Goal: Information Seeking & Learning: Understand process/instructions

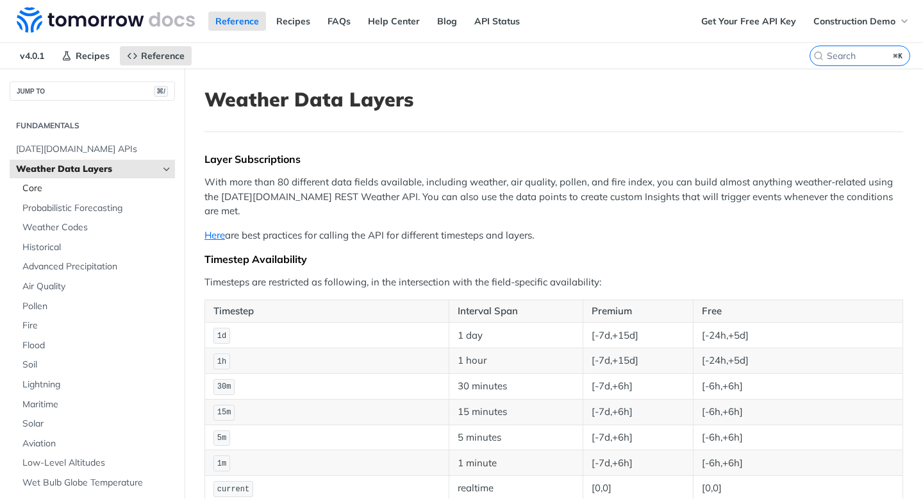
click at [97, 188] on span "Core" at bounding box center [96, 188] width 149 height 13
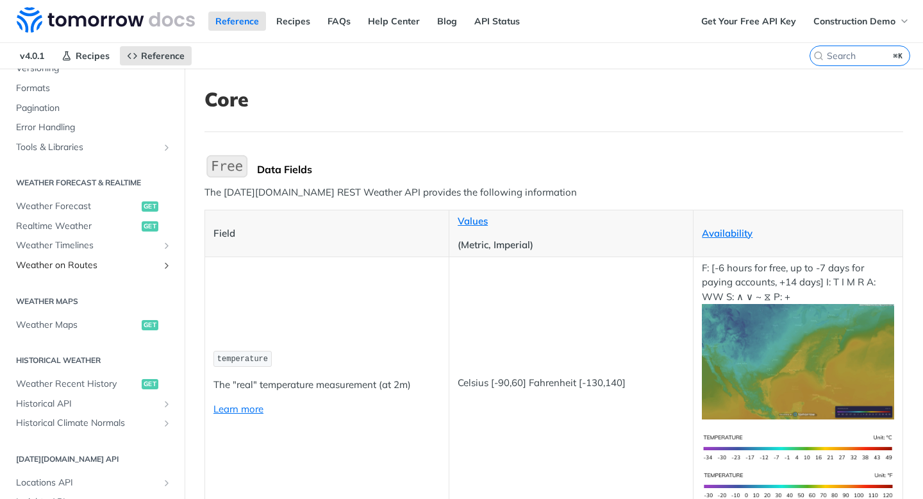
click at [96, 269] on span "Weather on Routes" at bounding box center [87, 265] width 142 height 13
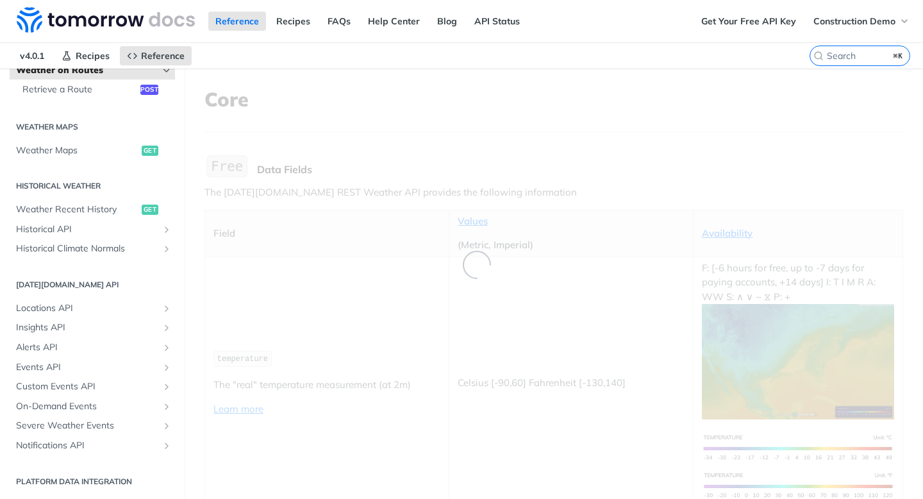
scroll to position [178, 0]
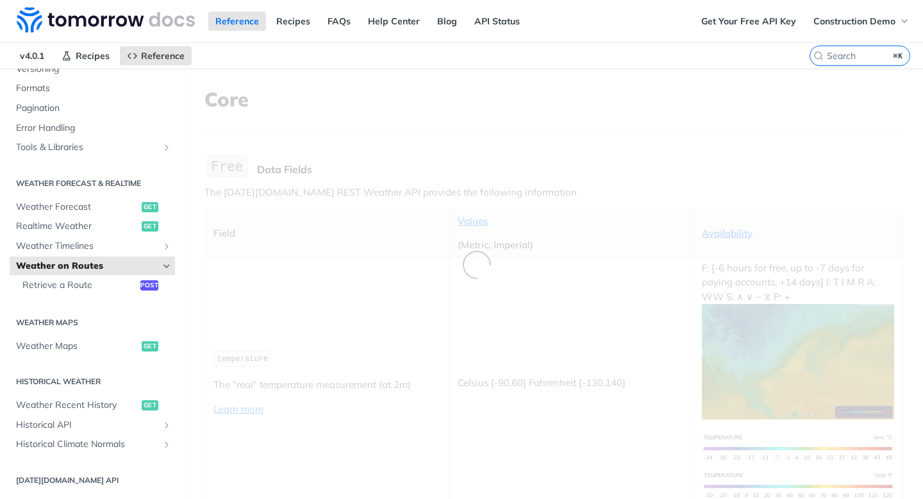
click at [95, 308] on div "Fundamentals [DATE][DOMAIN_NAME] APIs Weather Data Layers Core Probabilistic Fo…" at bounding box center [92, 342] width 185 height 841
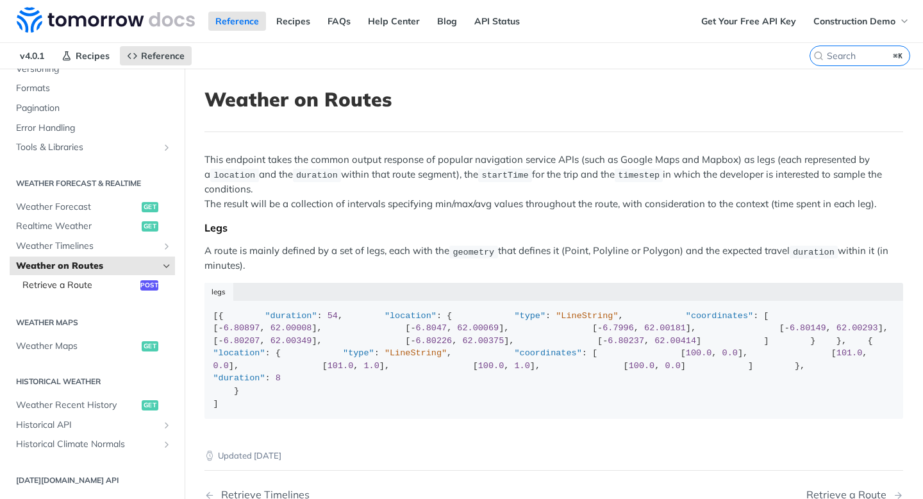
click at [106, 281] on span "Retrieve a Route" at bounding box center [79, 285] width 115 height 13
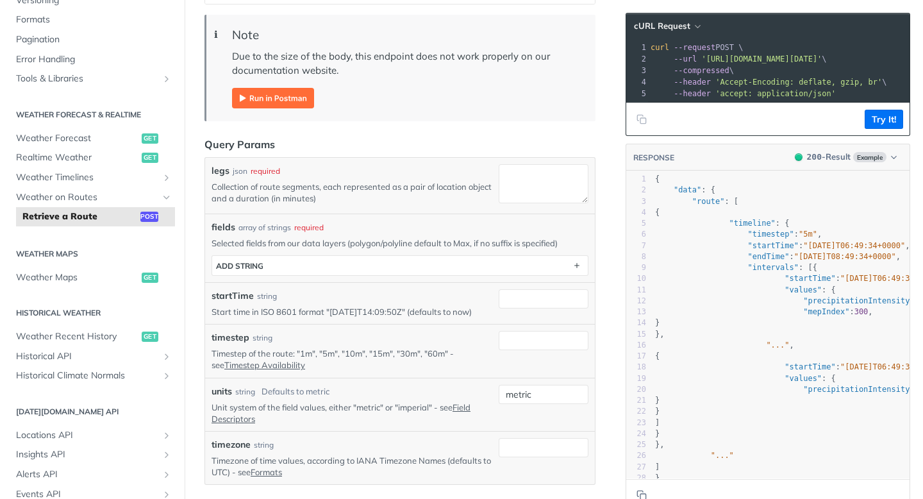
scroll to position [253, 0]
click at [95, 289] on div "Fundamentals [DATE][DOMAIN_NAME] APIs Weather Data Layers Core Probabilistic Fo…" at bounding box center [92, 274] width 185 height 841
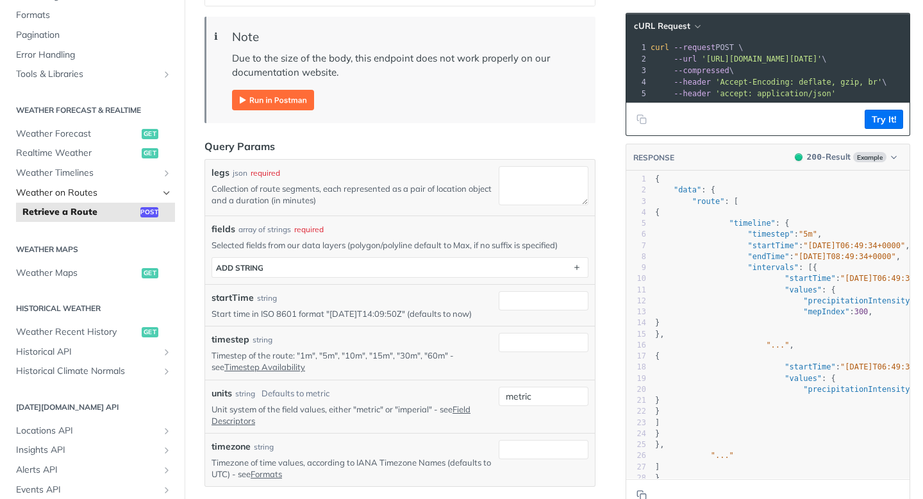
click at [132, 183] on link "Weather on Routes" at bounding box center [92, 192] width 165 height 19
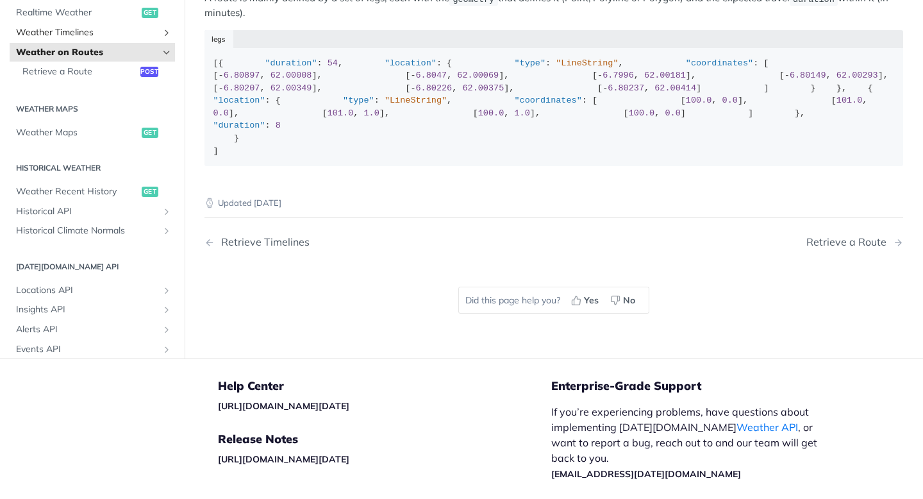
click at [132, 39] on span "Weather Timelines" at bounding box center [87, 32] width 142 height 13
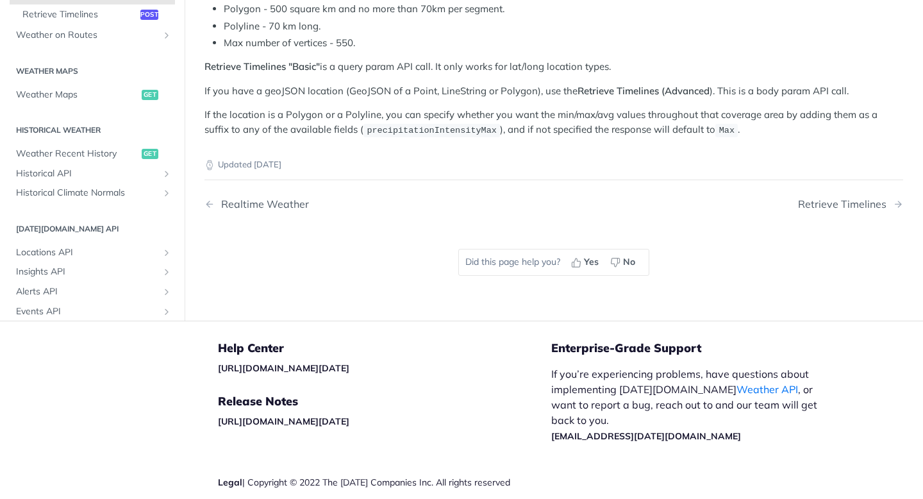
scroll to position [111, 0]
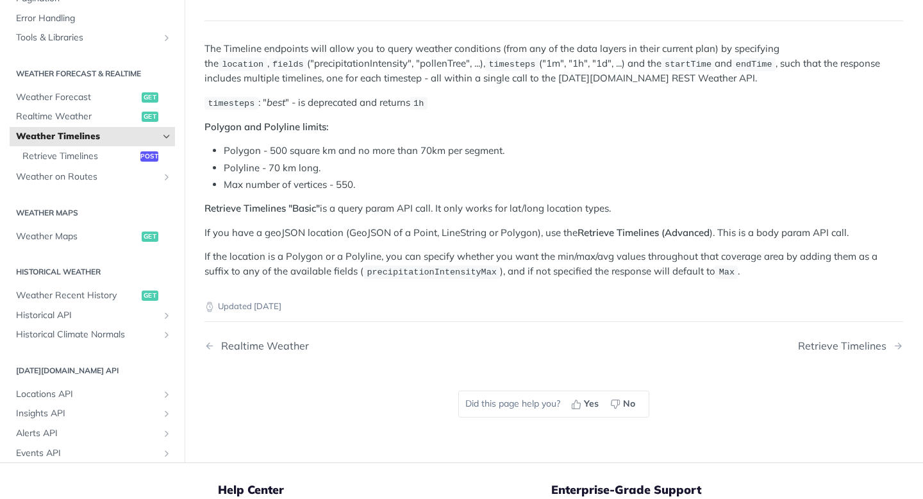
click at [78, 197] on div "Fundamentals [DATE][DOMAIN_NAME] APIs Weather Data Layers Core Probabilistic Fo…" at bounding box center [92, 233] width 185 height 841
click at [78, 180] on span "Weather on Routes" at bounding box center [87, 177] width 142 height 13
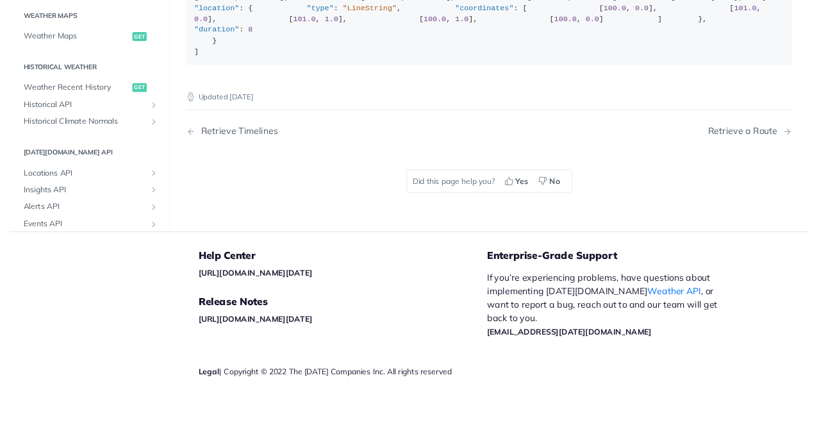
scroll to position [101, 0]
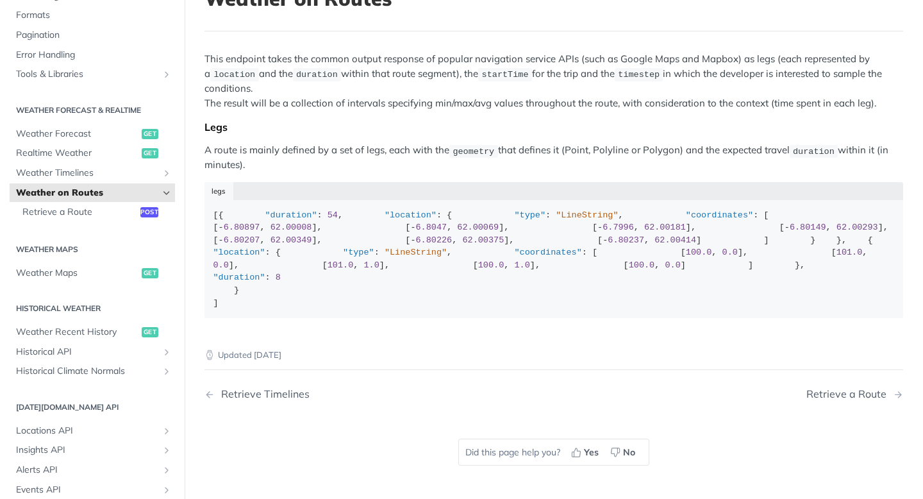
click at [84, 182] on ul "Weather Forecast get Realtime Weather get Weather Timelines Retrieve Timelines …" at bounding box center [92, 173] width 165 height 99
click at [85, 178] on span "Weather Timelines" at bounding box center [87, 173] width 142 height 13
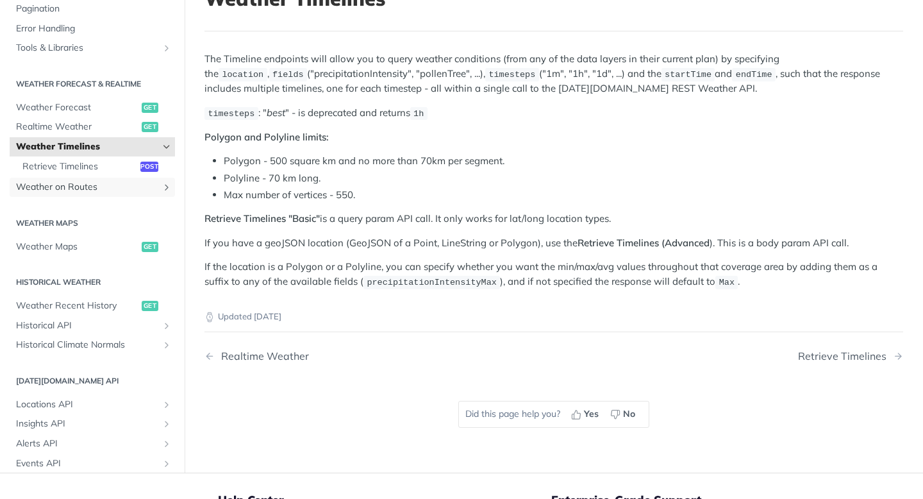
click at [129, 182] on span "Weather on Routes" at bounding box center [87, 187] width 142 height 13
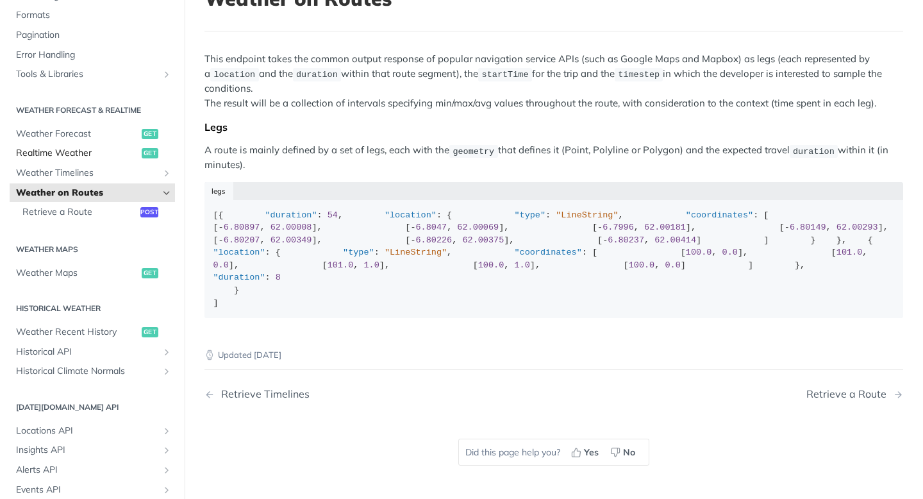
click at [131, 156] on span "Realtime Weather" at bounding box center [77, 153] width 122 height 13
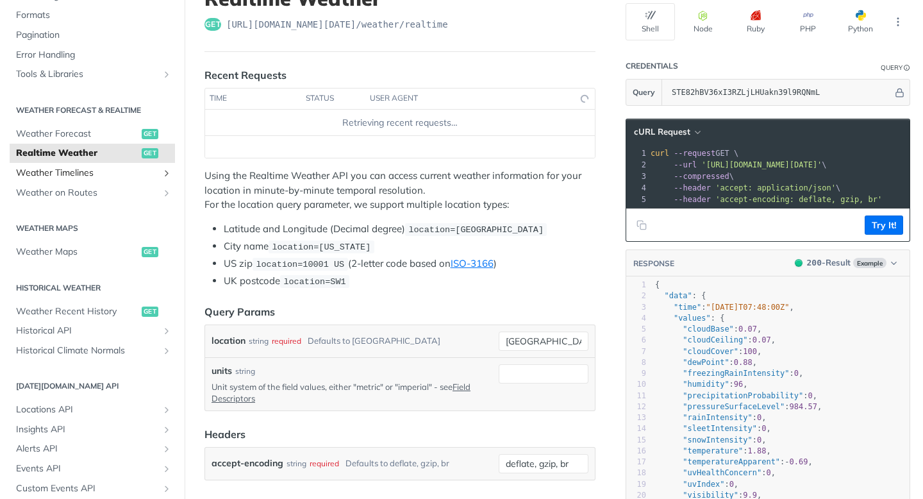
click at [121, 168] on span "Weather Timelines" at bounding box center [87, 173] width 142 height 13
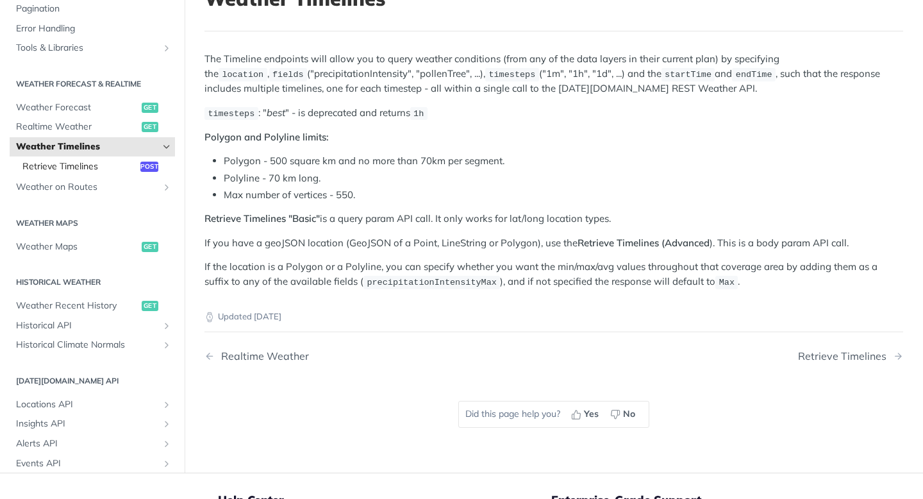
click at [117, 167] on span "Retrieve Timelines" at bounding box center [79, 166] width 115 height 13
